Goal: Book appointment/travel/reservation

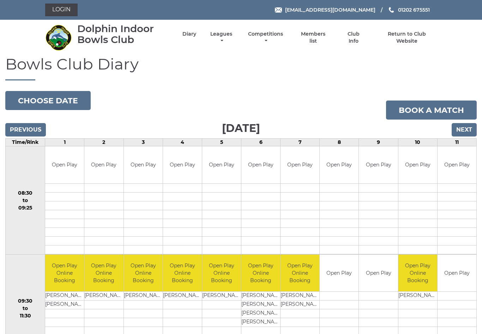
click at [473, 130] on input "Next" at bounding box center [464, 129] width 25 height 13
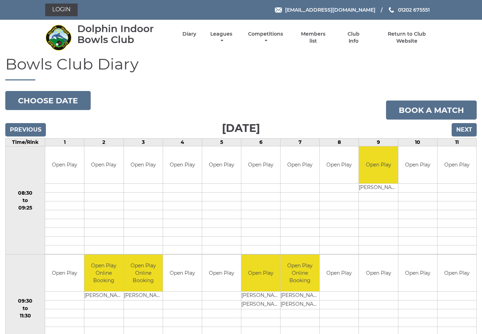
click at [468, 133] on input "Next" at bounding box center [464, 129] width 25 height 13
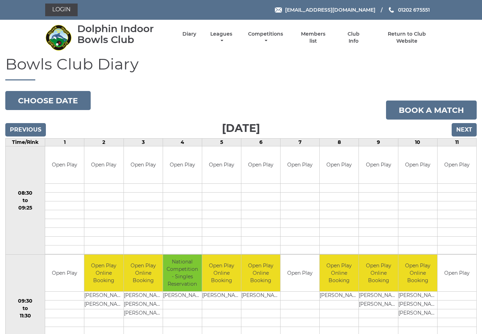
click at [472, 130] on input "Next" at bounding box center [464, 129] width 25 height 13
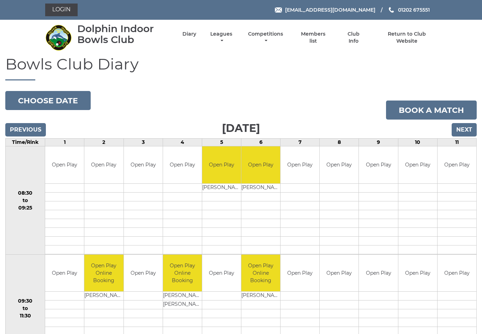
click at [472, 133] on input "Next" at bounding box center [464, 129] width 25 height 13
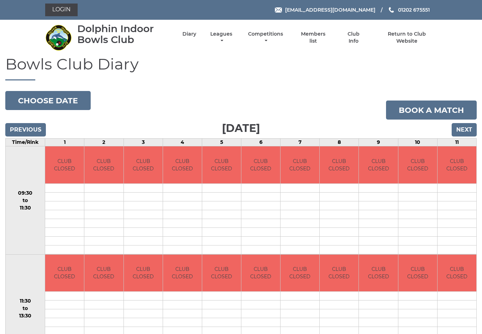
click at [471, 133] on input "Next" at bounding box center [464, 129] width 25 height 13
click at [470, 131] on input "Next" at bounding box center [464, 129] width 25 height 13
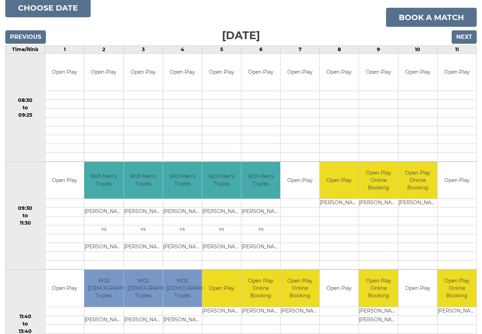
scroll to position [93, 0]
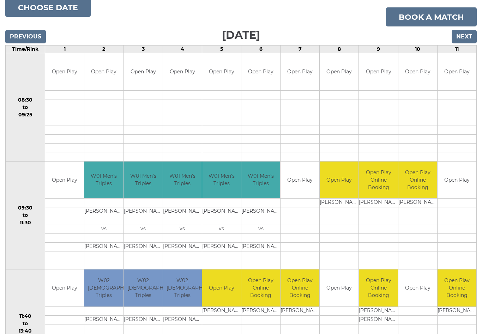
click at [463, 213] on td at bounding box center [457, 212] width 39 height 9
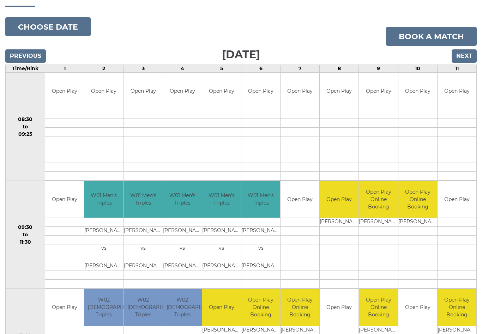
scroll to position [73, 0]
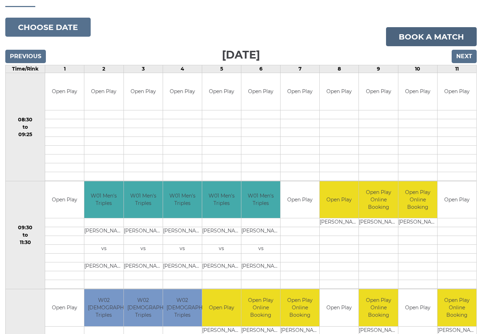
click at [450, 35] on link "Book a match" at bounding box center [431, 36] width 91 height 19
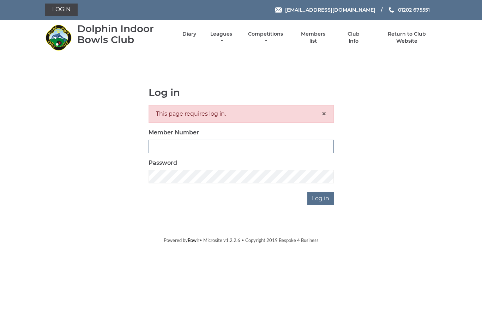
type input "3474"
click at [321, 198] on input "Log in" at bounding box center [320, 198] width 26 height 13
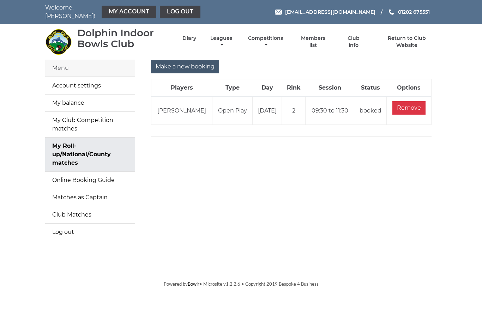
click at [192, 64] on input "Make a new booking" at bounding box center [185, 66] width 68 height 13
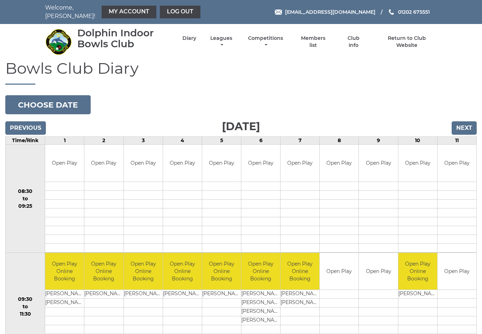
click at [469, 123] on input "Next" at bounding box center [464, 127] width 25 height 13
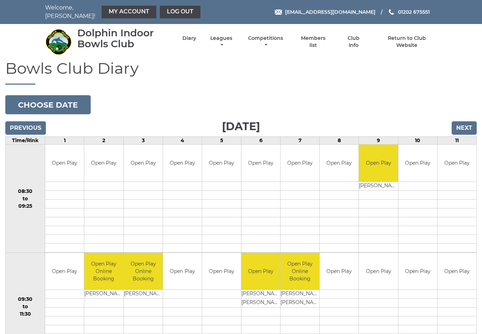
click at [469, 122] on input "Next" at bounding box center [464, 127] width 25 height 13
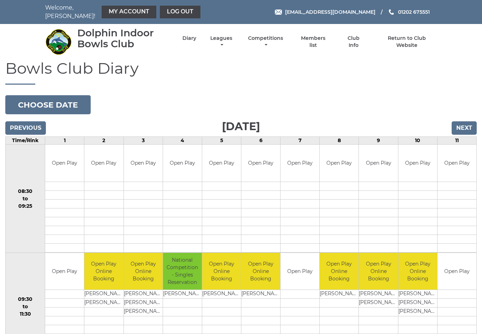
click at [469, 124] on input "Next" at bounding box center [464, 127] width 25 height 13
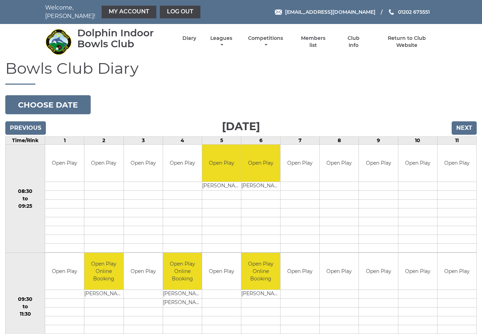
click at [472, 123] on input "Next" at bounding box center [464, 127] width 25 height 13
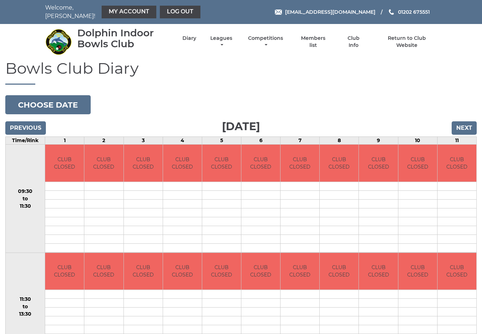
click at [469, 124] on input "Next" at bounding box center [464, 127] width 25 height 13
click at [472, 124] on input "Next" at bounding box center [464, 127] width 25 height 13
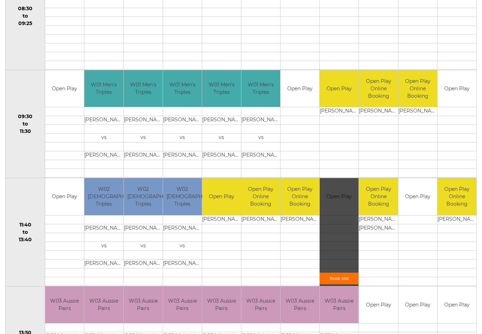
scroll to position [183, 0]
click at [347, 276] on link "Book slot" at bounding box center [339, 279] width 39 height 12
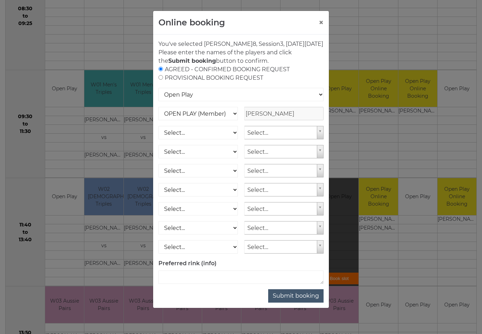
click at [305, 303] on button "Submit booking" at bounding box center [295, 295] width 55 height 13
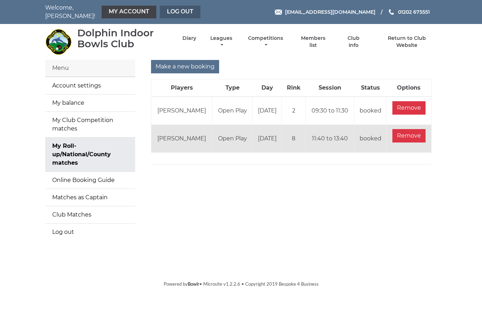
click at [176, 10] on link "Log out" at bounding box center [180, 12] width 41 height 13
